Goal: Task Accomplishment & Management: Use online tool/utility

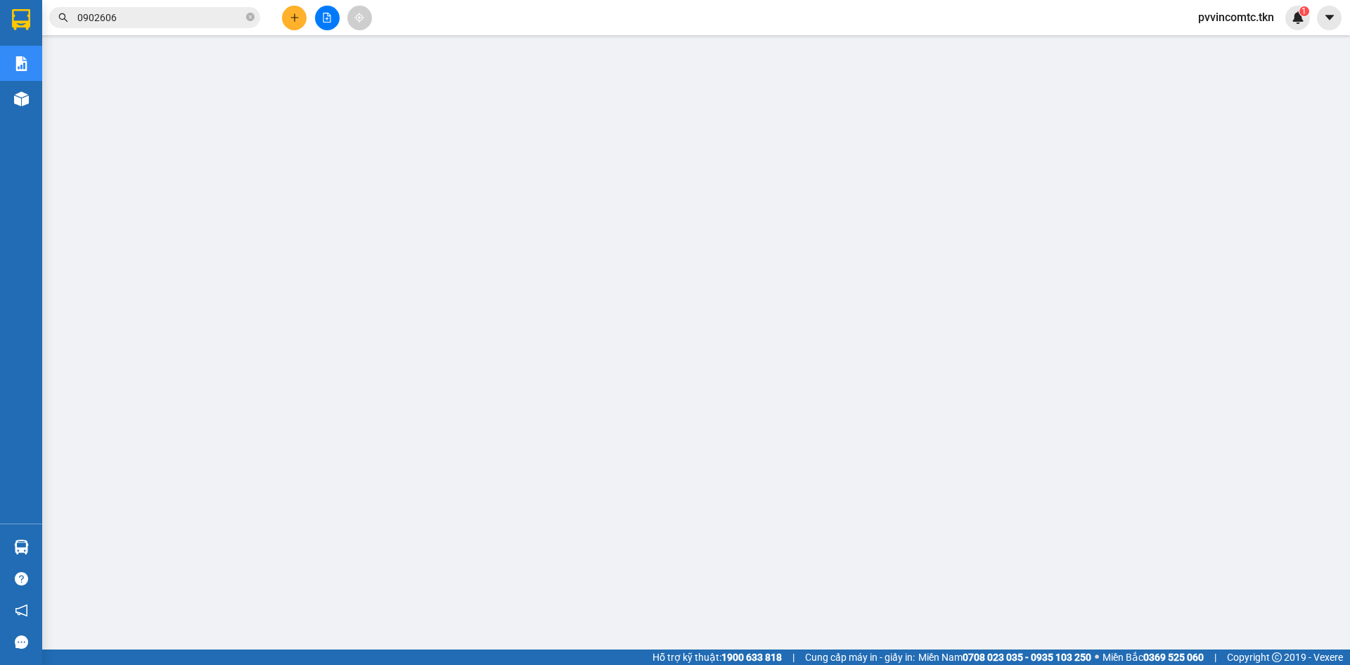
click at [185, 19] on input "0902606" at bounding box center [160, 17] width 166 height 15
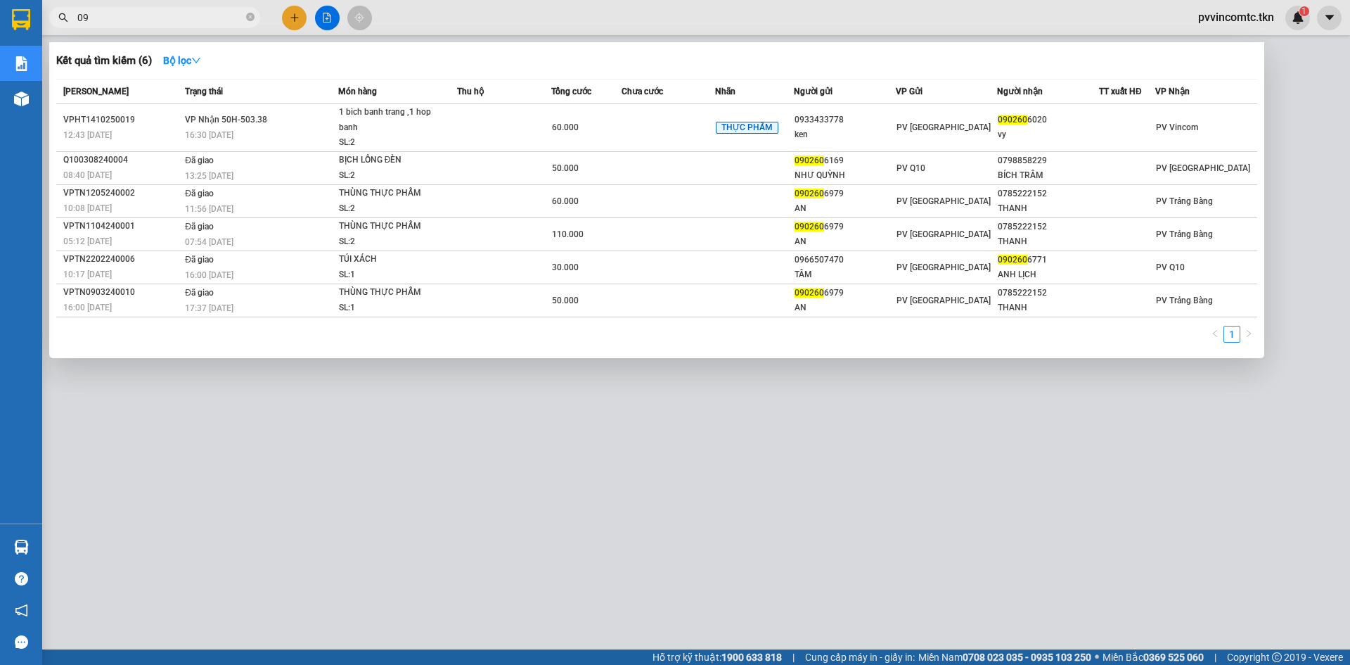
type input "0"
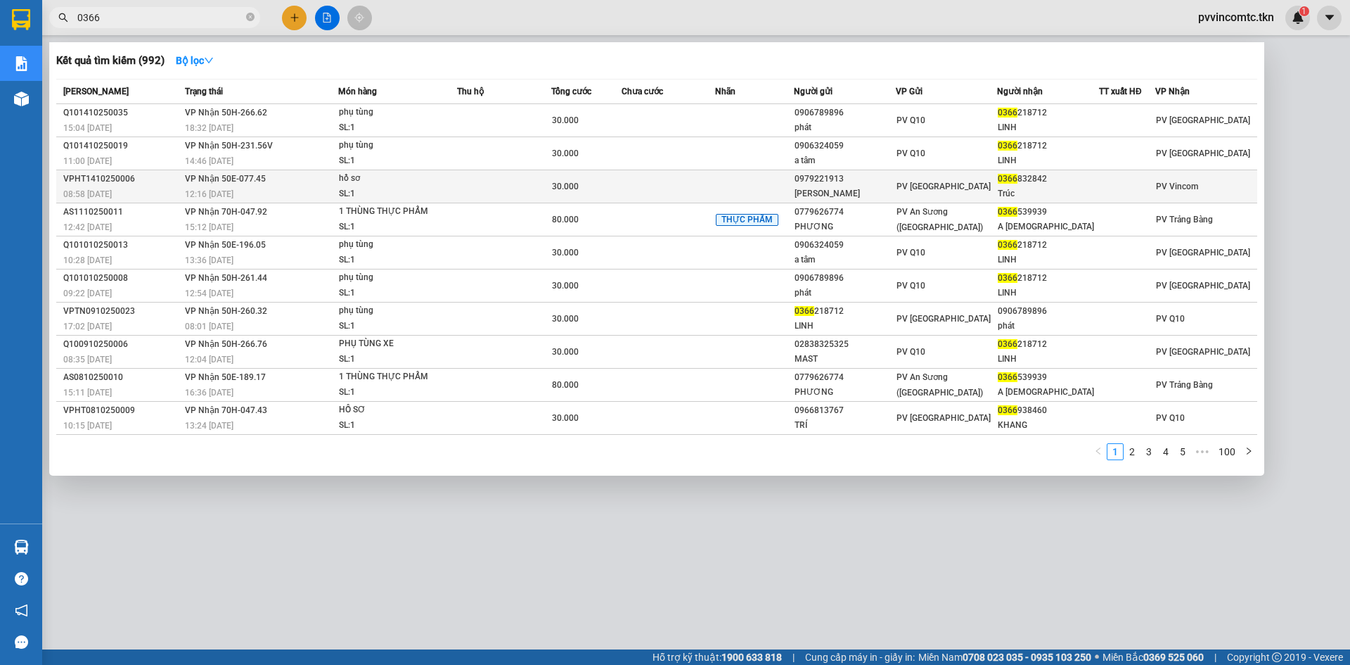
type input "0366"
click at [958, 183] on div "PV Hòa Thành" at bounding box center [947, 186] width 101 height 15
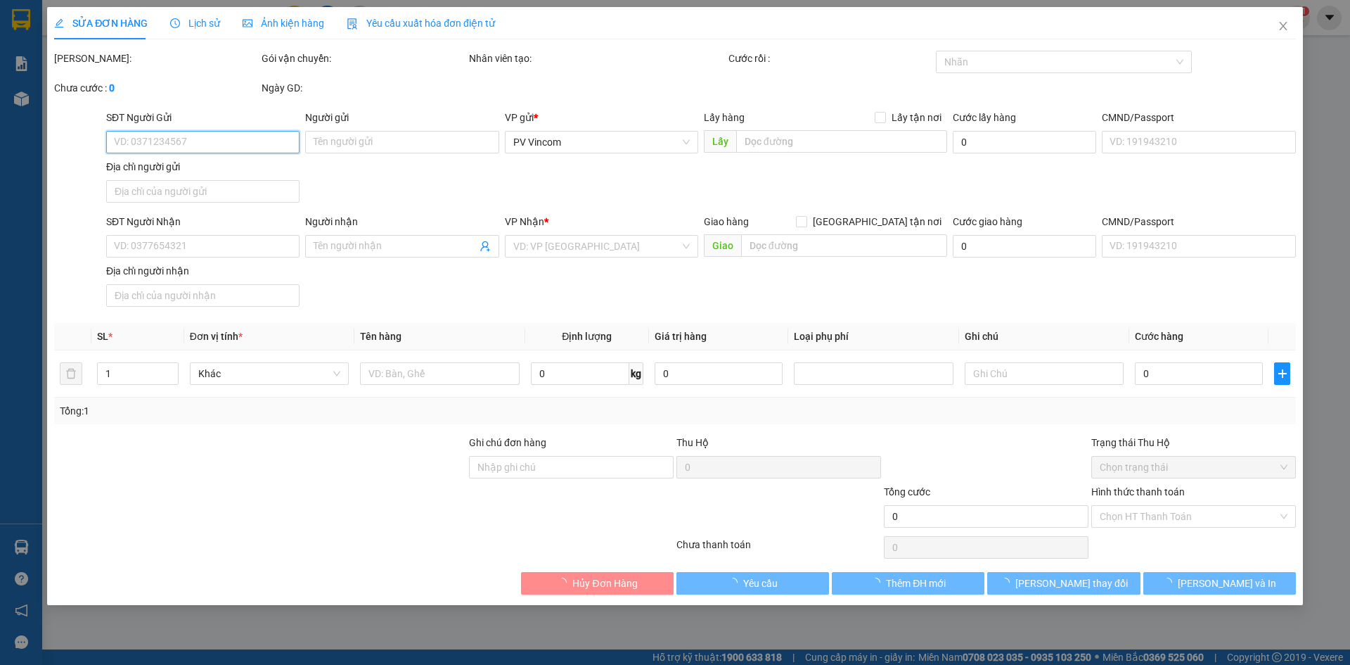
type input "0979221913"
type input "[PERSON_NAME]"
type input "0366832842"
type input "Trúc"
type input "30.000"
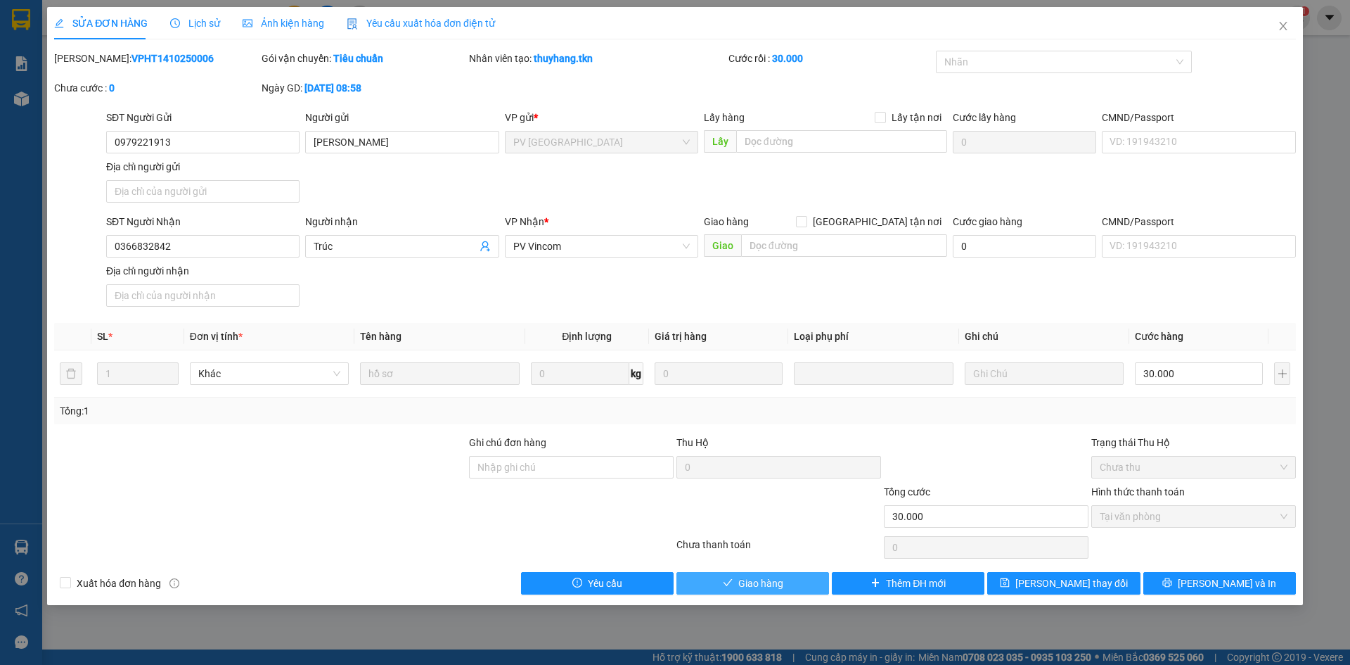
click at [756, 586] on span "Giao hàng" at bounding box center [760, 582] width 45 height 15
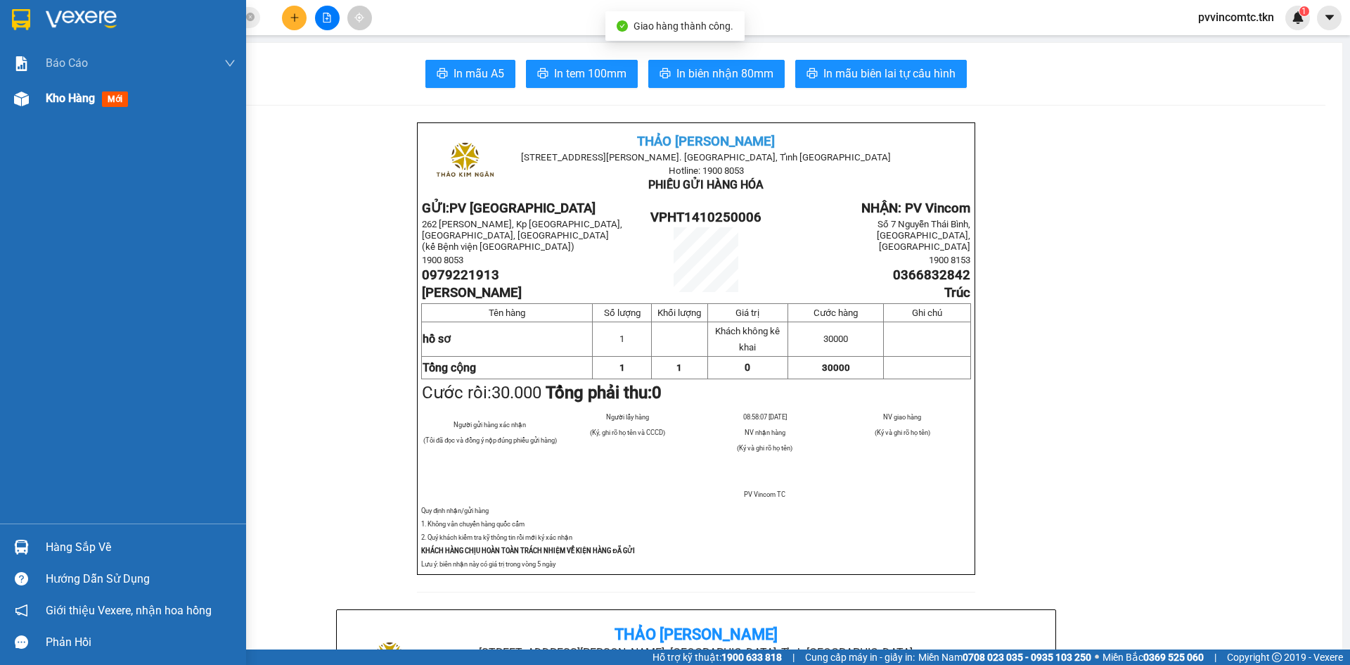
click at [34, 98] on div "Kho hàng mới" at bounding box center [123, 98] width 246 height 35
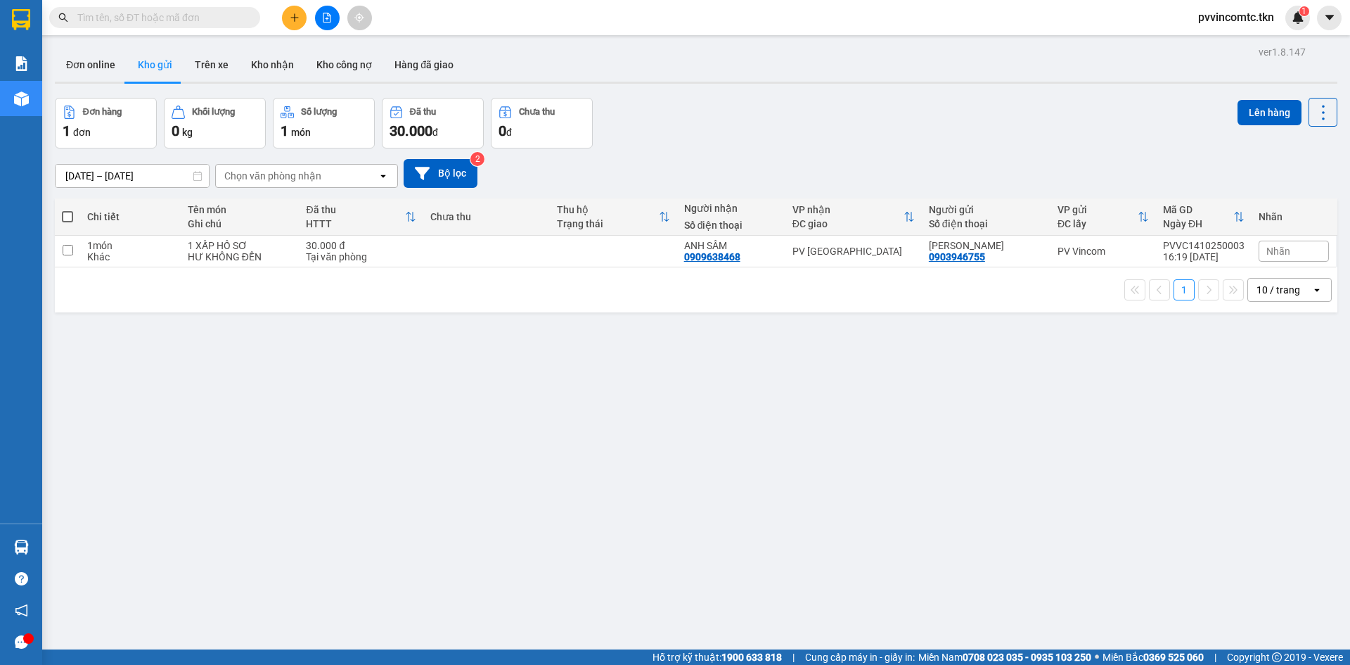
click at [555, 624] on div "ver 1.8.147 Đơn online Kho gửi Trên xe Kho nhận Kho công nợ Hàng đã giao Đơn hà…" at bounding box center [696, 374] width 1294 height 665
click at [68, 249] on input "checkbox" at bounding box center [68, 250] width 11 height 11
checkbox input "true"
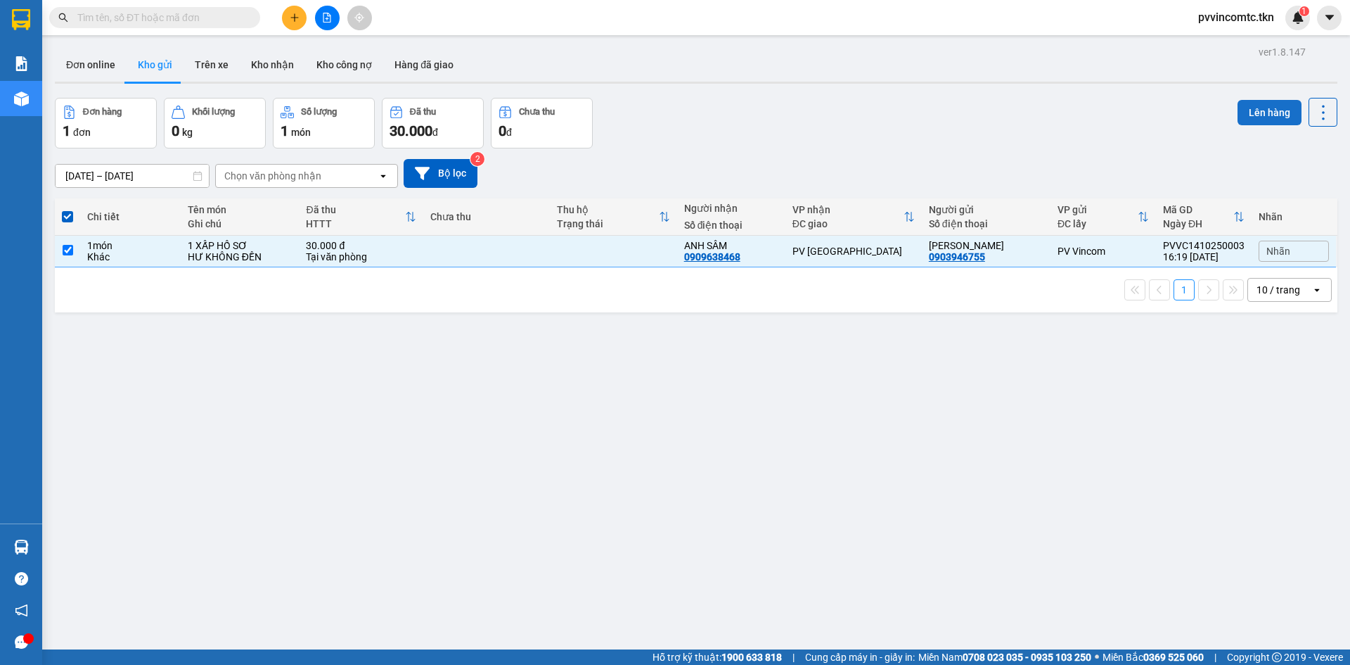
click at [1262, 113] on button "Lên hàng" at bounding box center [1270, 112] width 64 height 25
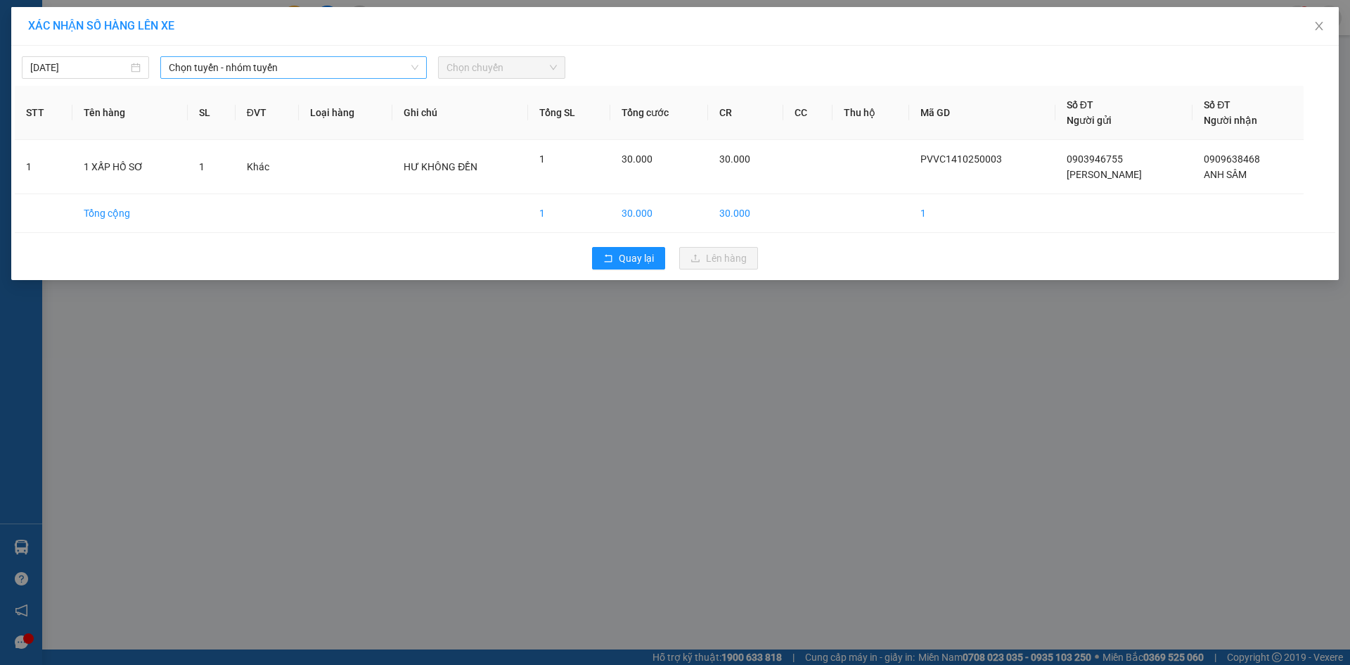
click at [348, 70] on span "Chọn tuyến - nhóm tuyến" at bounding box center [294, 67] width 250 height 21
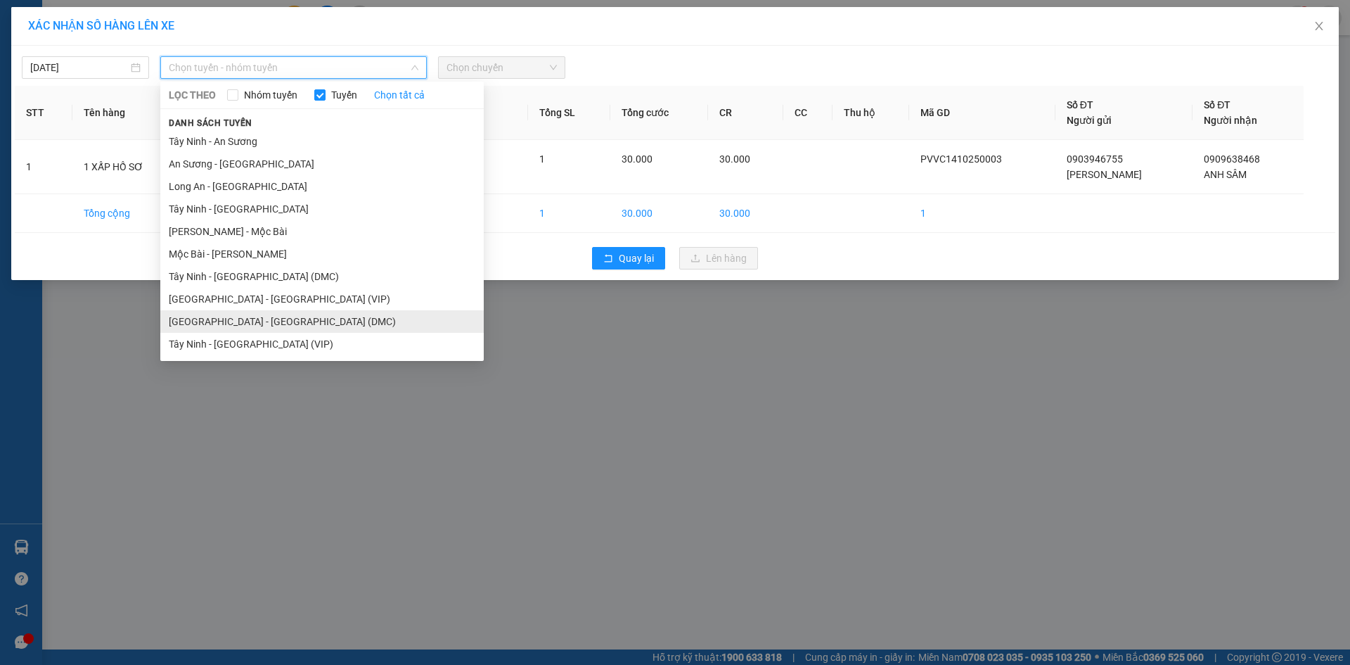
click at [245, 321] on li "[GEOGRAPHIC_DATA] - [GEOGRAPHIC_DATA] (DMC)" at bounding box center [321, 321] width 323 height 23
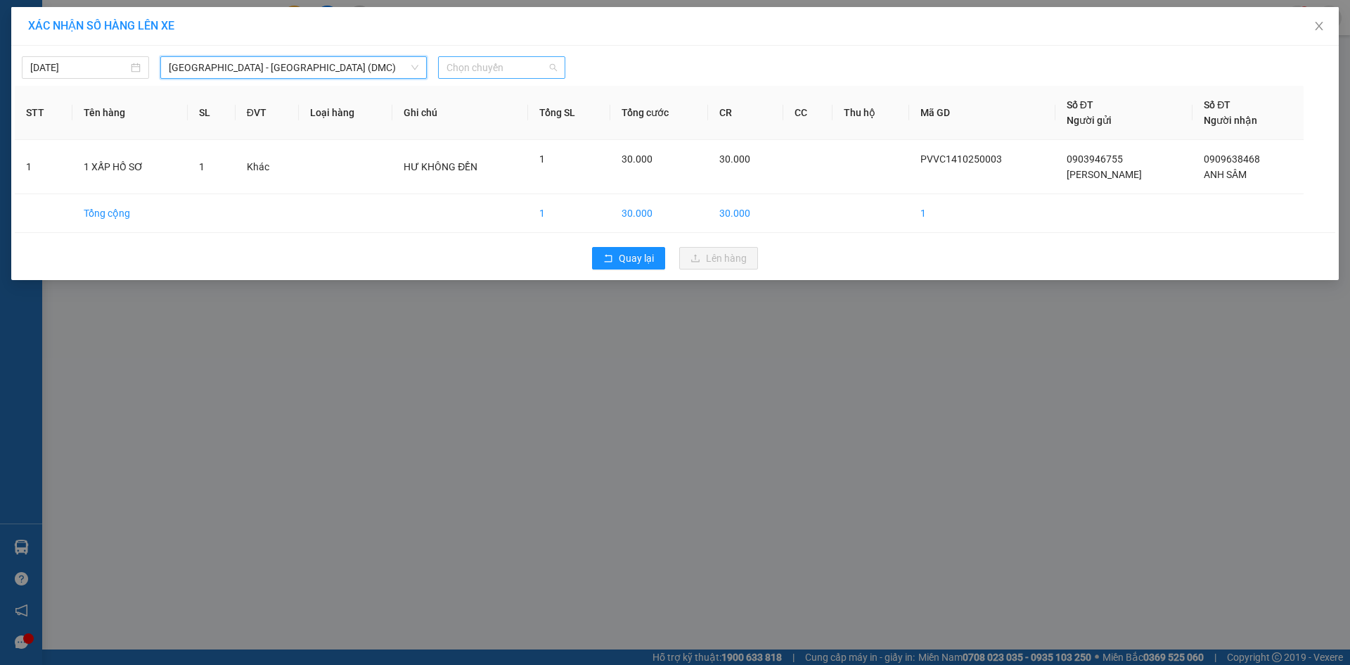
click at [503, 67] on span "Chọn chuyến" at bounding box center [502, 67] width 110 height 21
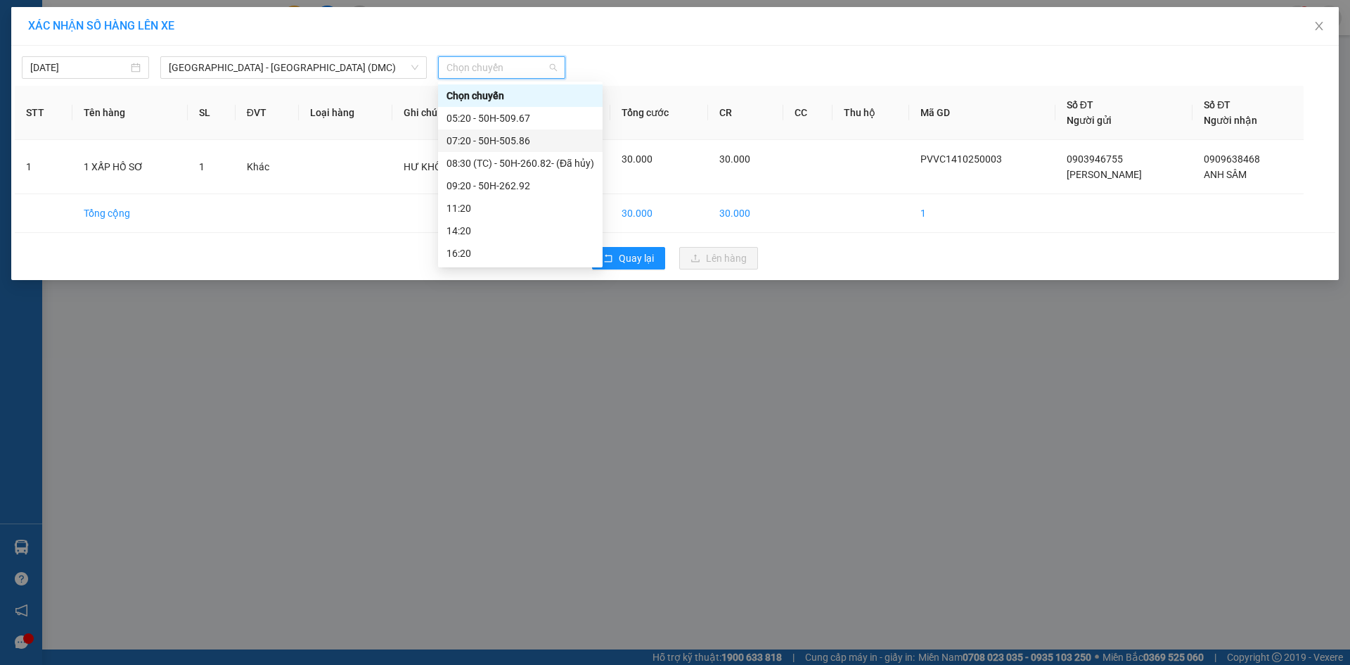
click at [515, 141] on div "07:20 - 50H-505.86" at bounding box center [521, 140] width 148 height 15
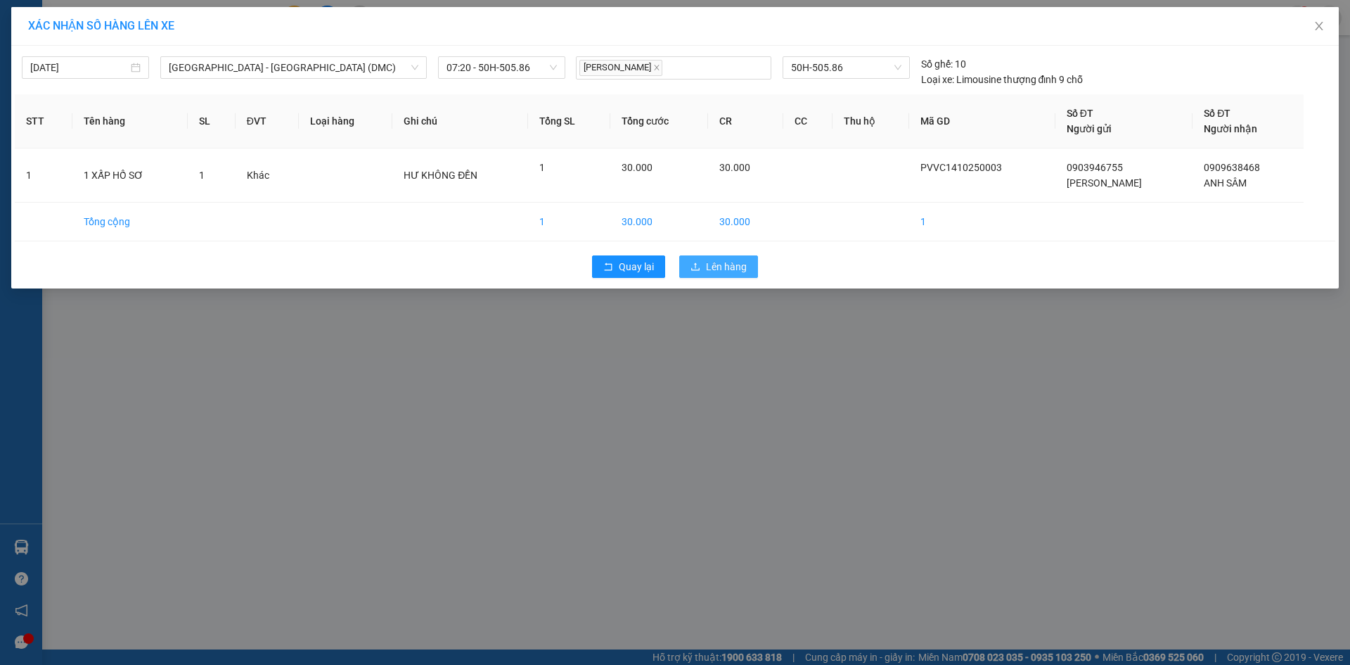
click at [717, 266] on span "Lên hàng" at bounding box center [726, 266] width 41 height 15
